Goal: Information Seeking & Learning: Learn about a topic

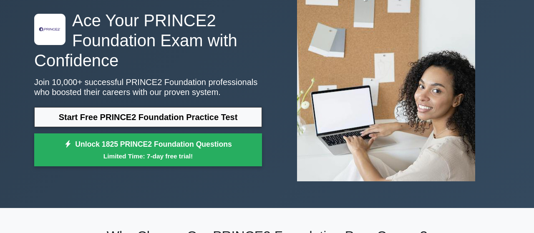
scroll to position [59, 0]
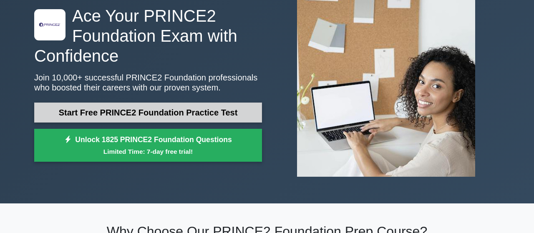
click at [232, 115] on link "Start Free PRINCE2 Foundation Practice Test" at bounding box center [148, 113] width 228 height 20
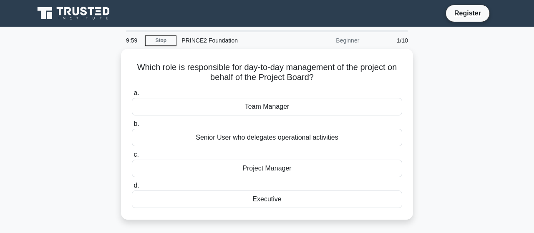
scroll to position [10, 0]
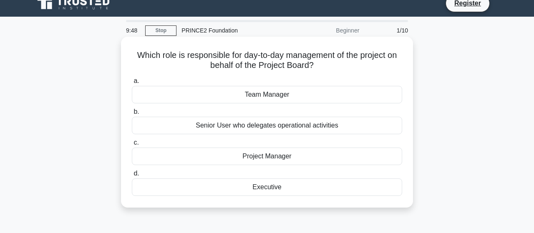
click at [246, 160] on div "Project Manager" at bounding box center [267, 157] width 271 height 18
click at [132, 146] on input "c. Project Manager" at bounding box center [132, 142] width 0 height 5
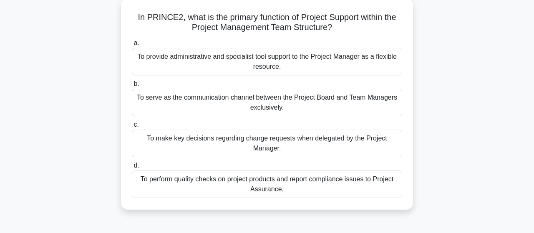
scroll to position [49, 0]
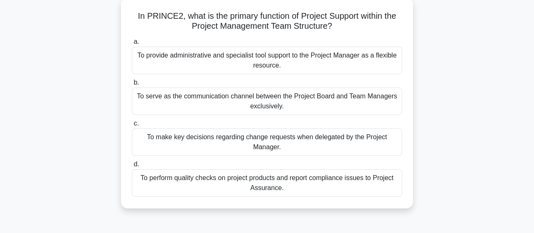
click at [232, 178] on div "To perform quality checks on project products and report compliance issues to P…" at bounding box center [267, 184] width 271 height 28
click at [132, 167] on input "d. To perform quality checks on project products and report compliance issues t…" at bounding box center [132, 164] width 0 height 5
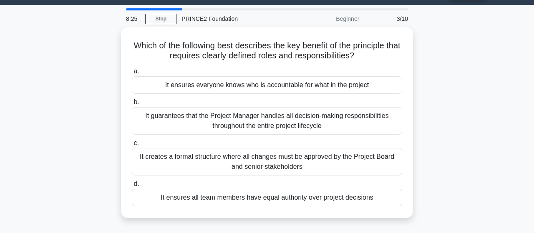
scroll to position [24, 0]
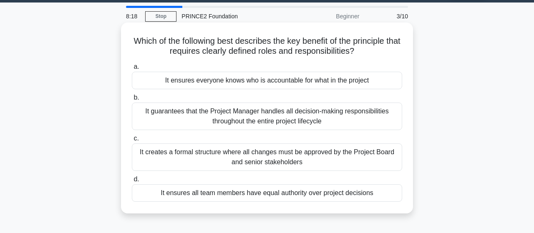
click at [247, 79] on div "It ensures everyone knows who is accountable for what in the project" at bounding box center [267, 81] width 271 height 18
click at [132, 70] on input "a. It ensures everyone knows who is accountable for what in the project" at bounding box center [132, 66] width 0 height 5
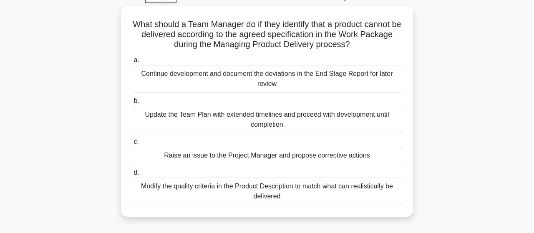
scroll to position [43, 0]
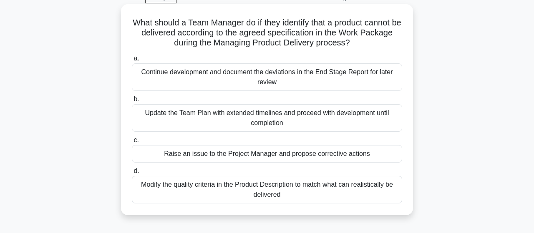
click at [390, 150] on div "Raise an issue to the Project Manager and propose corrective actions" at bounding box center [267, 154] width 271 height 18
click at [132, 143] on input "c. Raise an issue to the Project Manager and propose corrective actions" at bounding box center [132, 140] width 0 height 5
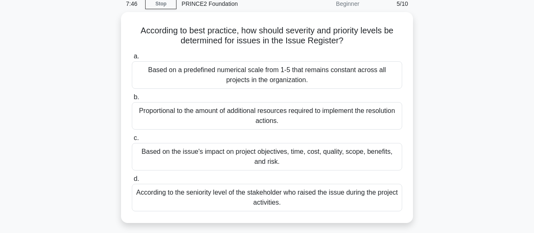
scroll to position [41, 0]
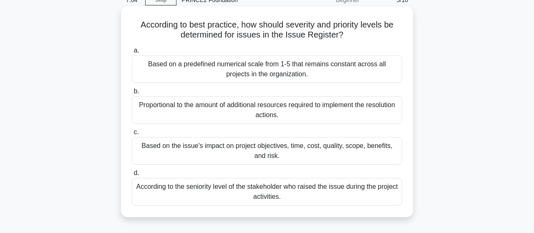
click at [347, 73] on div "Based on a predefined numerical scale from 1-5 that remains constant across all…" at bounding box center [267, 70] width 271 height 28
click at [132, 53] on input "a. Based on a predefined numerical scale from 1-5 that remains constant across …" at bounding box center [132, 50] width 0 height 5
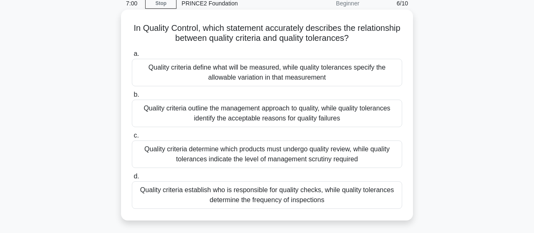
scroll to position [43, 0]
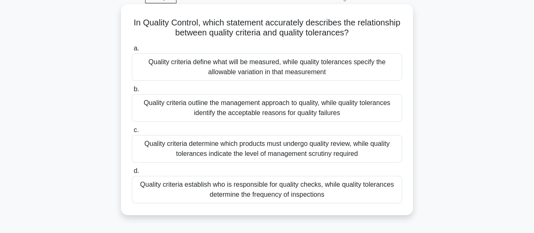
click at [287, 72] on div "Quality criteria define what will be measured, while quality tolerances specify…" at bounding box center [267, 67] width 271 height 28
click at [132, 51] on input "a. Quality criteria define what will be measured, while quality tolerances spec…" at bounding box center [132, 48] width 0 height 5
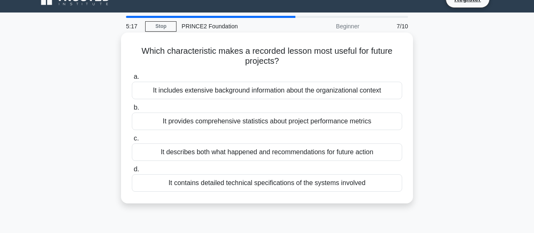
scroll to position [15, 0]
click at [301, 156] on div "It describes both what happened and recommendations for future action" at bounding box center [267, 152] width 271 height 18
click at [132, 141] on input "c. It describes both what happened and recommendations for future action" at bounding box center [132, 138] width 0 height 5
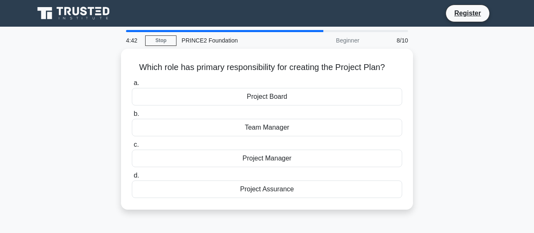
scroll to position [0, 0]
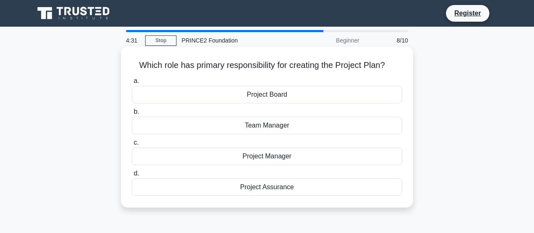
click at [292, 157] on div "Project Manager" at bounding box center [267, 157] width 271 height 18
click at [132, 146] on input "c. Project Manager" at bounding box center [132, 142] width 0 height 5
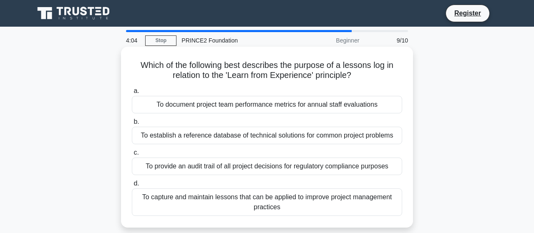
click at [297, 201] on div "To capture and maintain lessons that can be applied to improve project manageme…" at bounding box center [267, 203] width 271 height 28
click at [132, 187] on input "d. To capture and maintain lessons that can be applied to improve project manag…" at bounding box center [132, 183] width 0 height 5
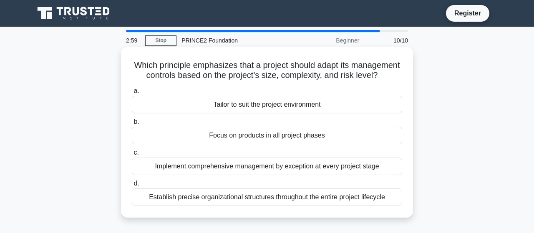
click at [271, 106] on div "Tailor to suit the project environment" at bounding box center [267, 105] width 271 height 18
click at [132, 94] on input "a. Tailor to suit the project environment" at bounding box center [132, 91] width 0 height 5
radio input "true"
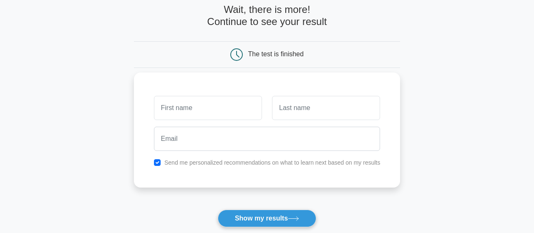
scroll to position [43, 0]
type input "L"
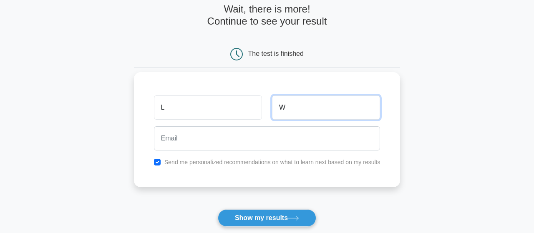
type input "W"
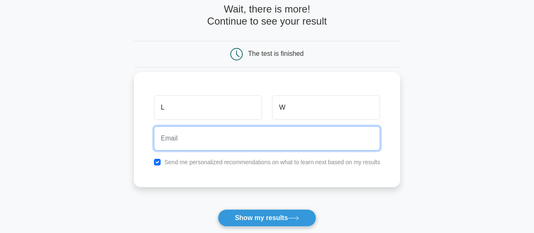
click at [205, 142] on input "email" at bounding box center [267, 139] width 227 height 24
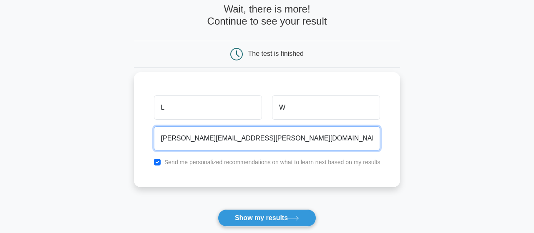
type input "linda.wulff@dataciders.com"
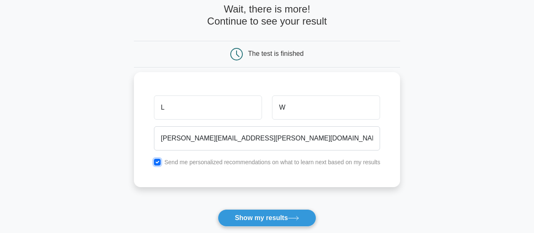
click at [161, 161] on input "checkbox" at bounding box center [157, 162] width 7 height 7
checkbox input "false"
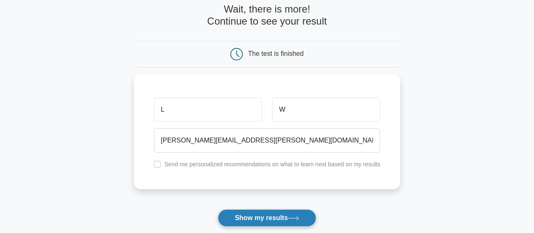
click at [246, 216] on button "Show my results" at bounding box center [267, 219] width 99 height 18
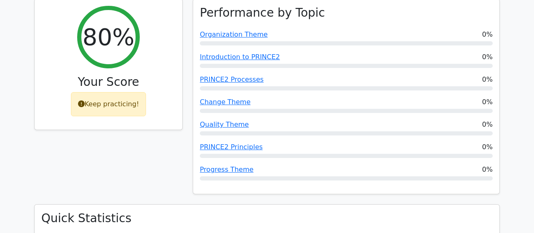
scroll to position [350, 0]
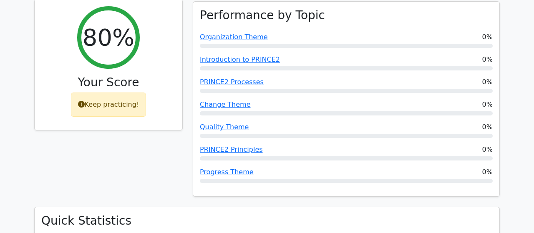
click at [94, 93] on div "Keep practicing!" at bounding box center [109, 105] width 76 height 24
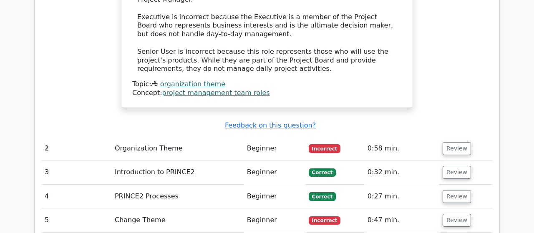
scroll to position [1018, 0]
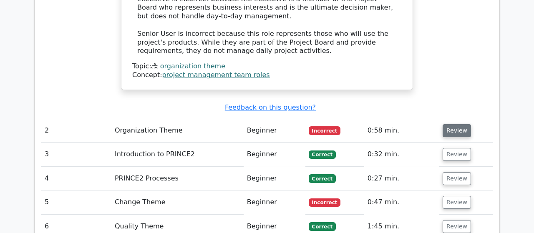
click at [443, 124] on button "Review" at bounding box center [457, 130] width 28 height 13
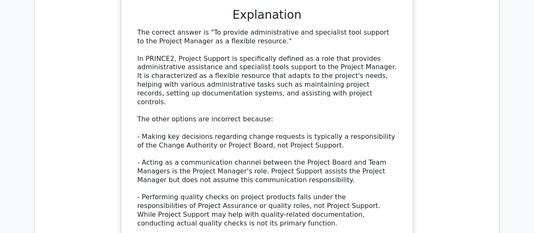
scroll to position [1349, 0]
